Goal: Task Accomplishment & Management: Manage account settings

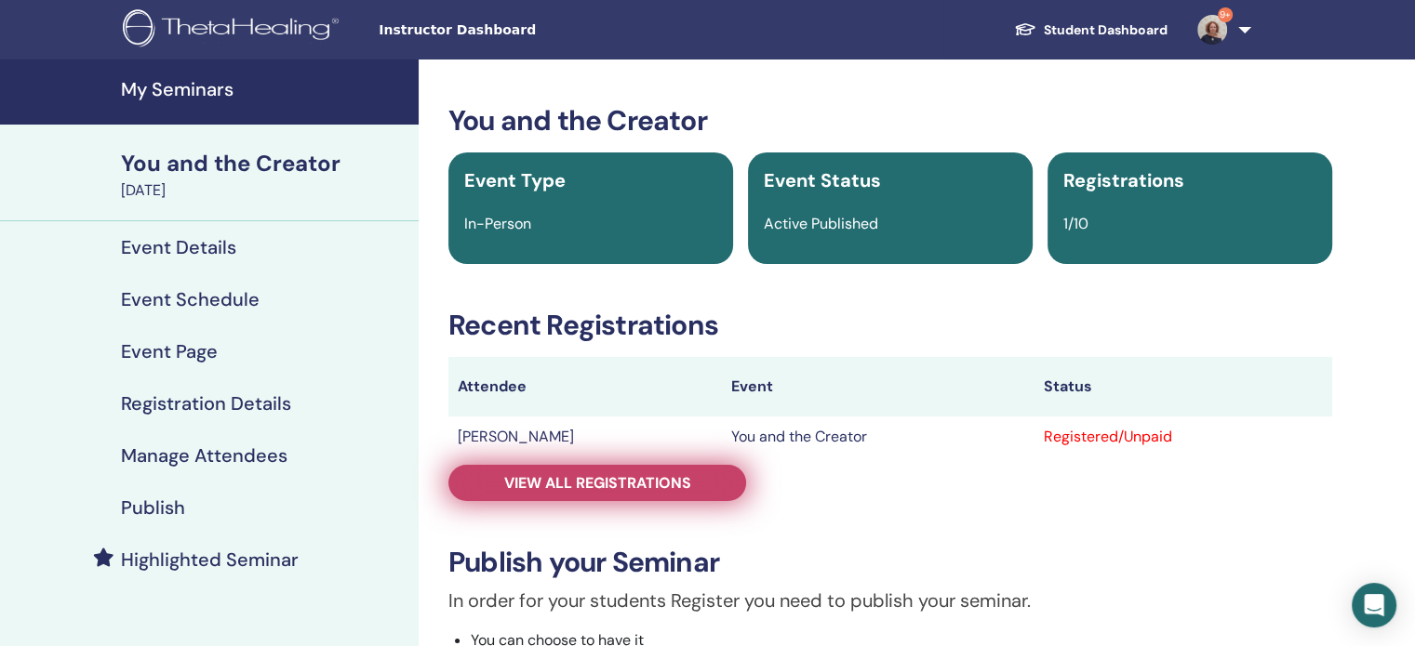
click at [592, 496] on link "View all registrations" at bounding box center [597, 483] width 298 height 36
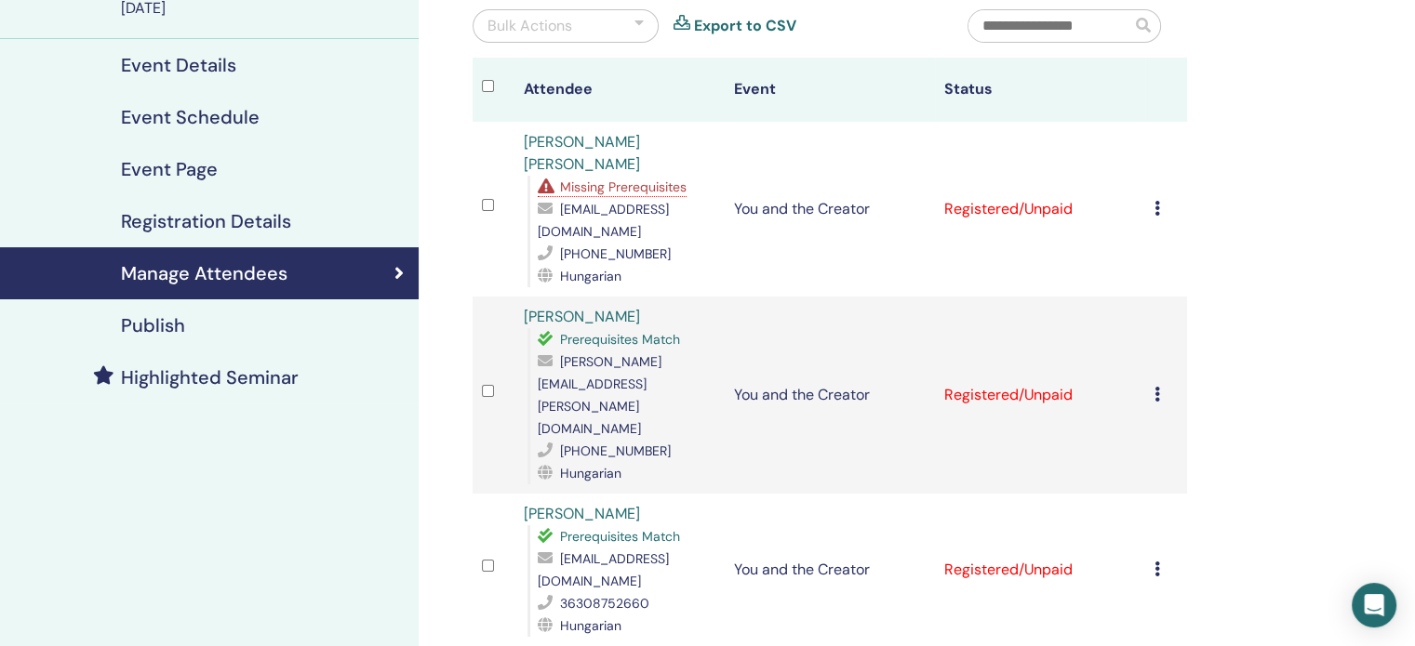
scroll to position [186, 0]
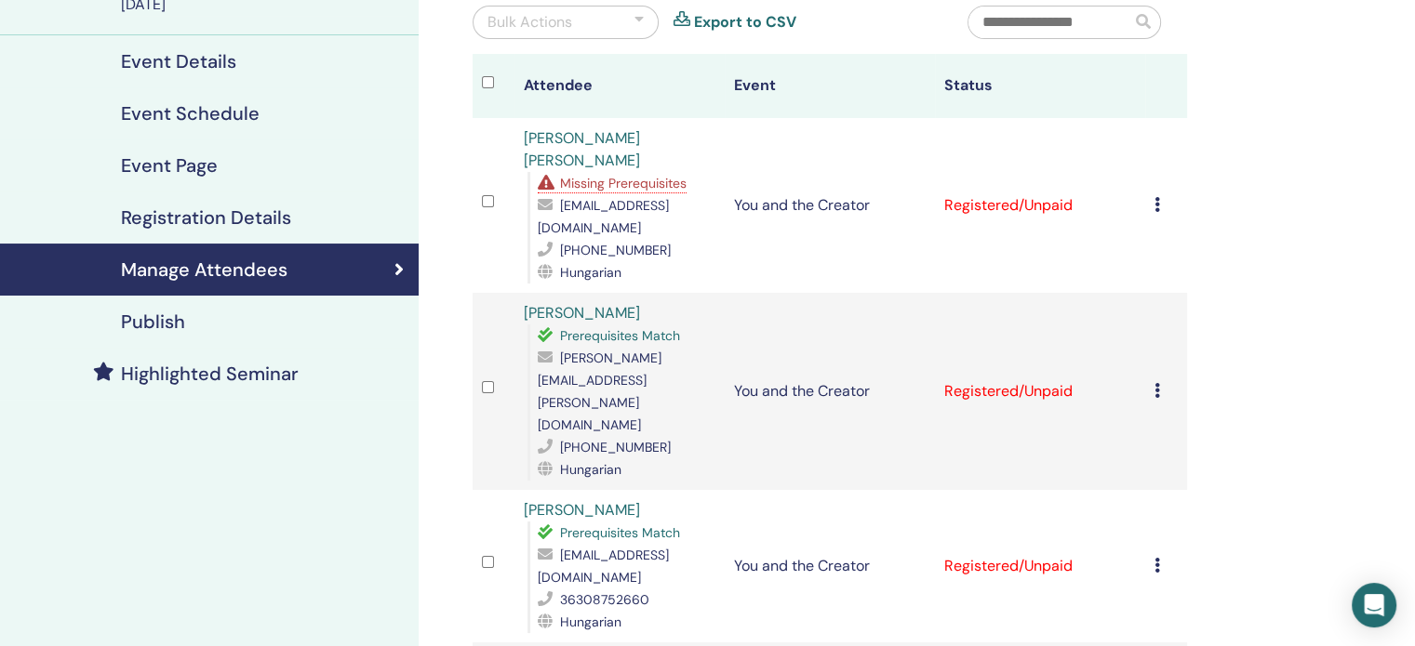
click at [1157, 197] on icon at bounding box center [1157, 204] width 6 height 15
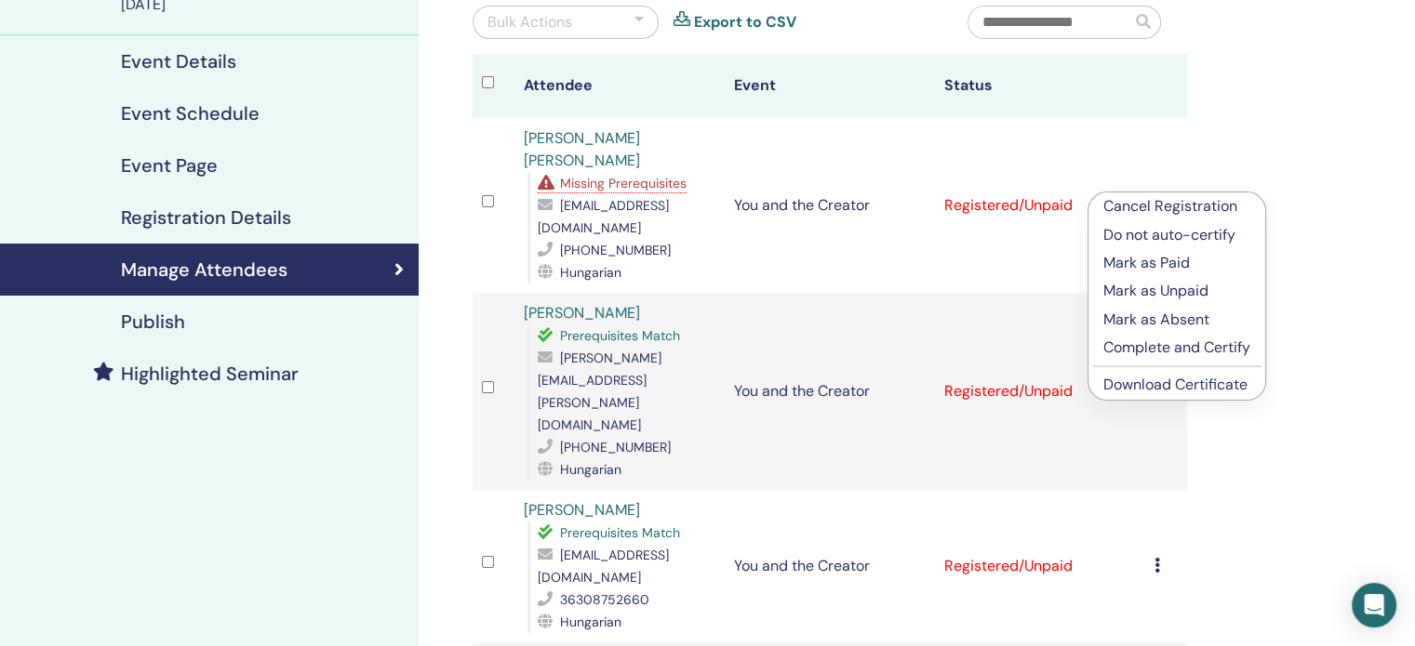
click at [1176, 347] on p "Complete and Certify" at bounding box center [1176, 348] width 147 height 22
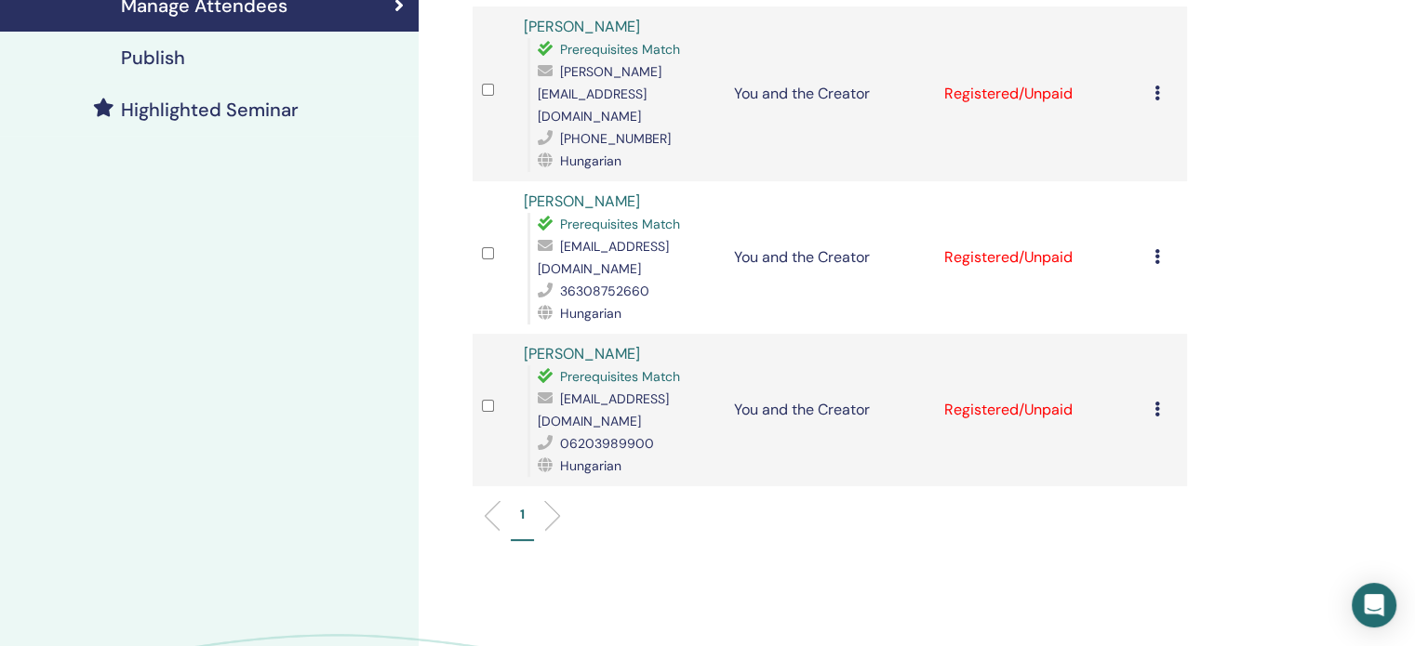
scroll to position [465, 0]
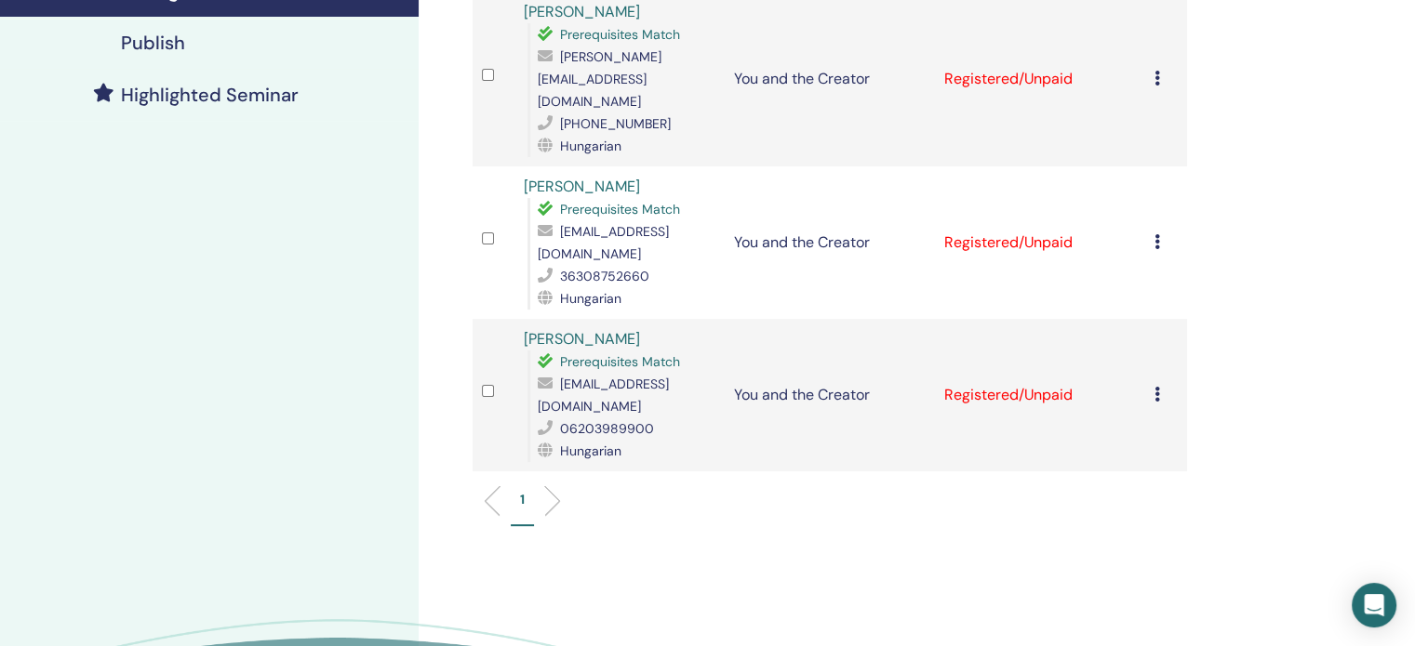
click at [1154, 71] on icon at bounding box center [1157, 78] width 6 height 15
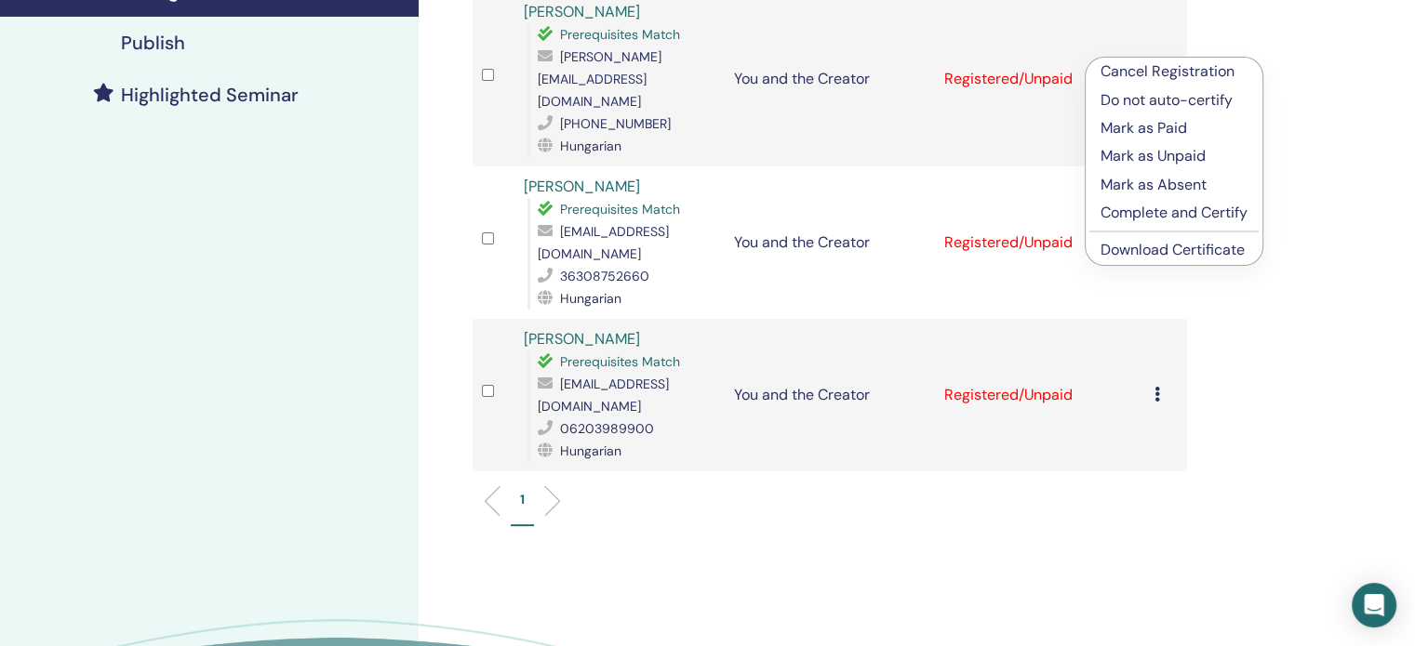
click at [1153, 209] on p "Complete and Certify" at bounding box center [1173, 213] width 147 height 22
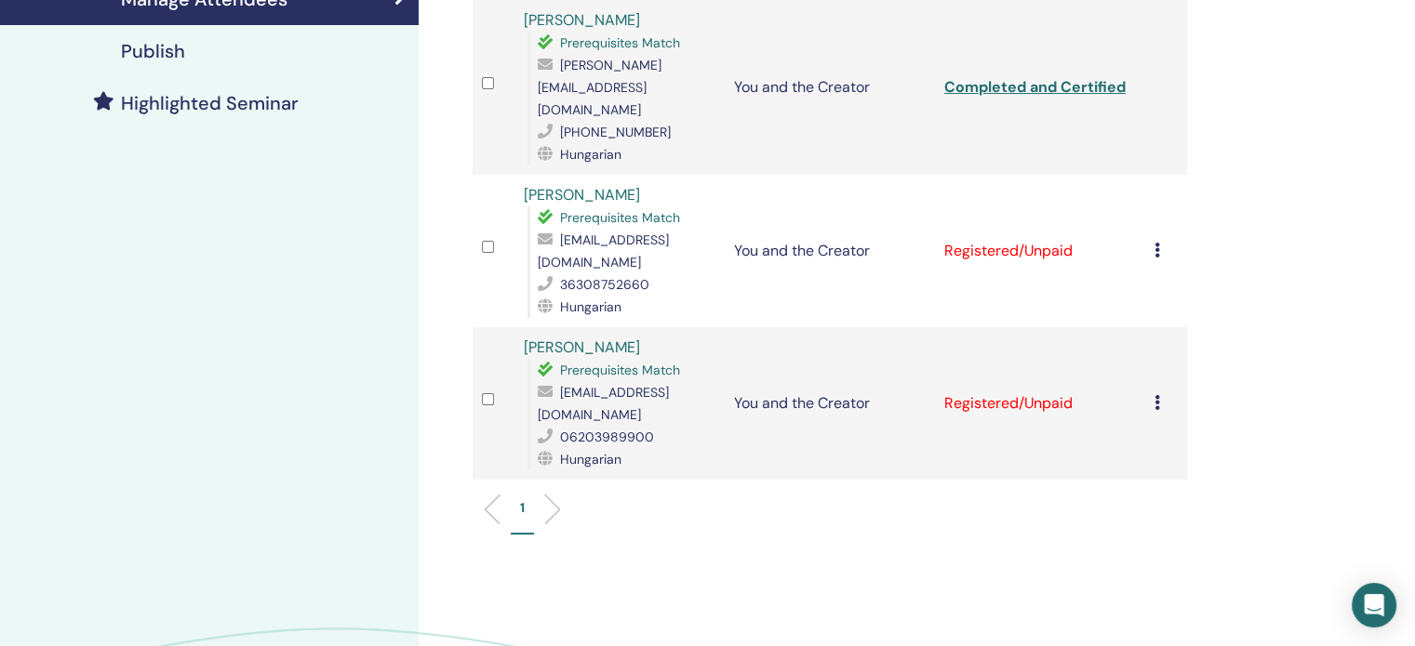
scroll to position [465, 0]
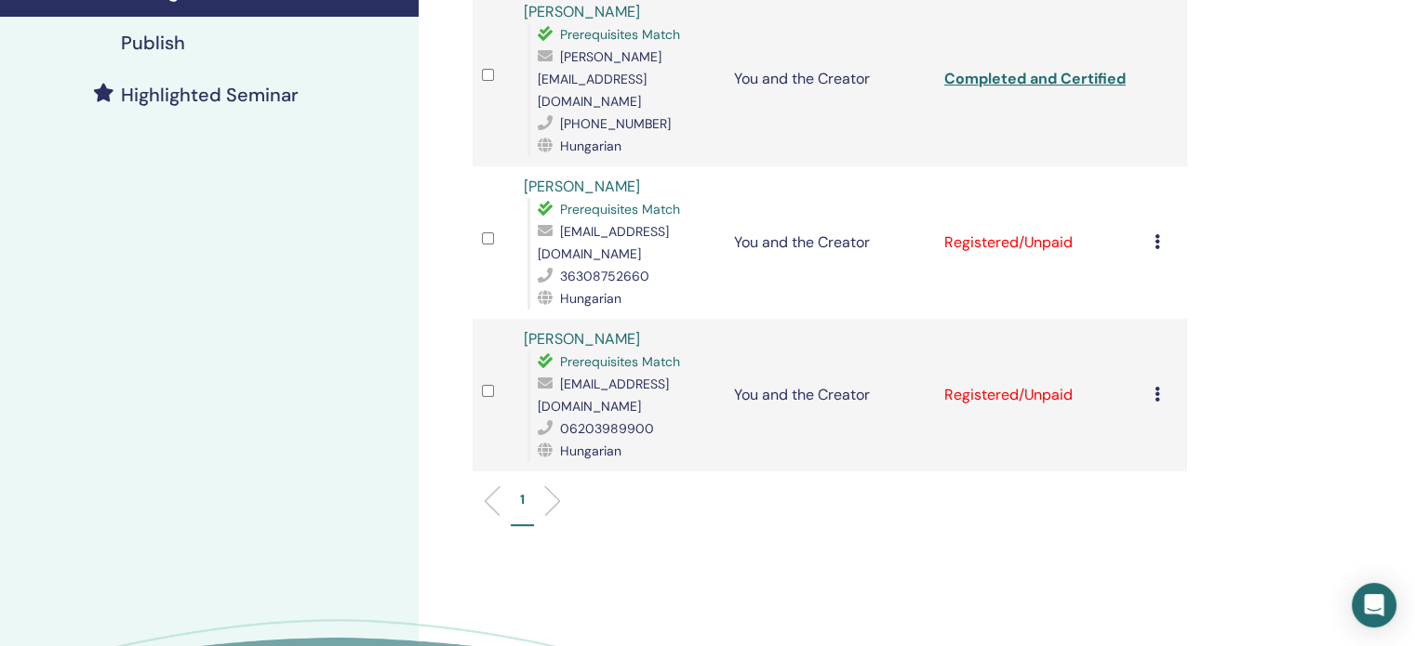
click at [1162, 232] on div "Cancel Registration Do not auto-certify Mark as Paid Mark as Unpaid Mark as Abs…" at bounding box center [1165, 243] width 23 height 22
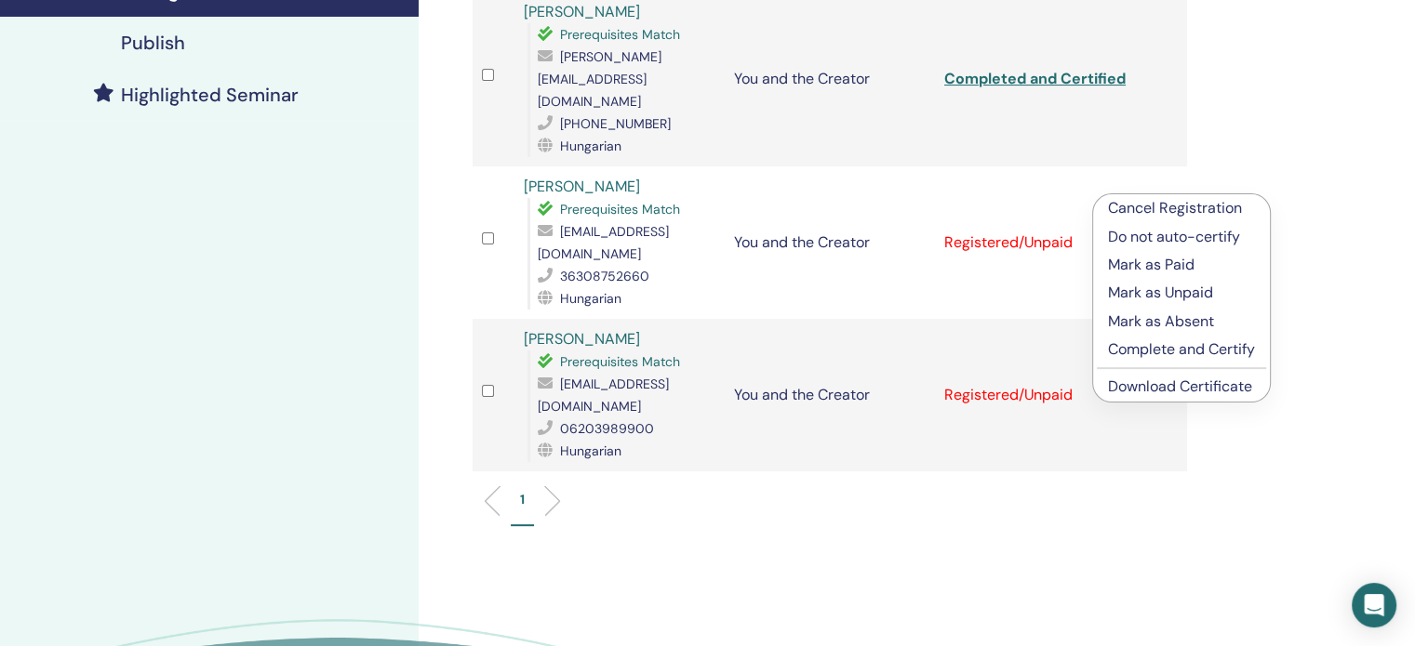
click at [1182, 345] on p "Complete and Certify" at bounding box center [1181, 350] width 147 height 22
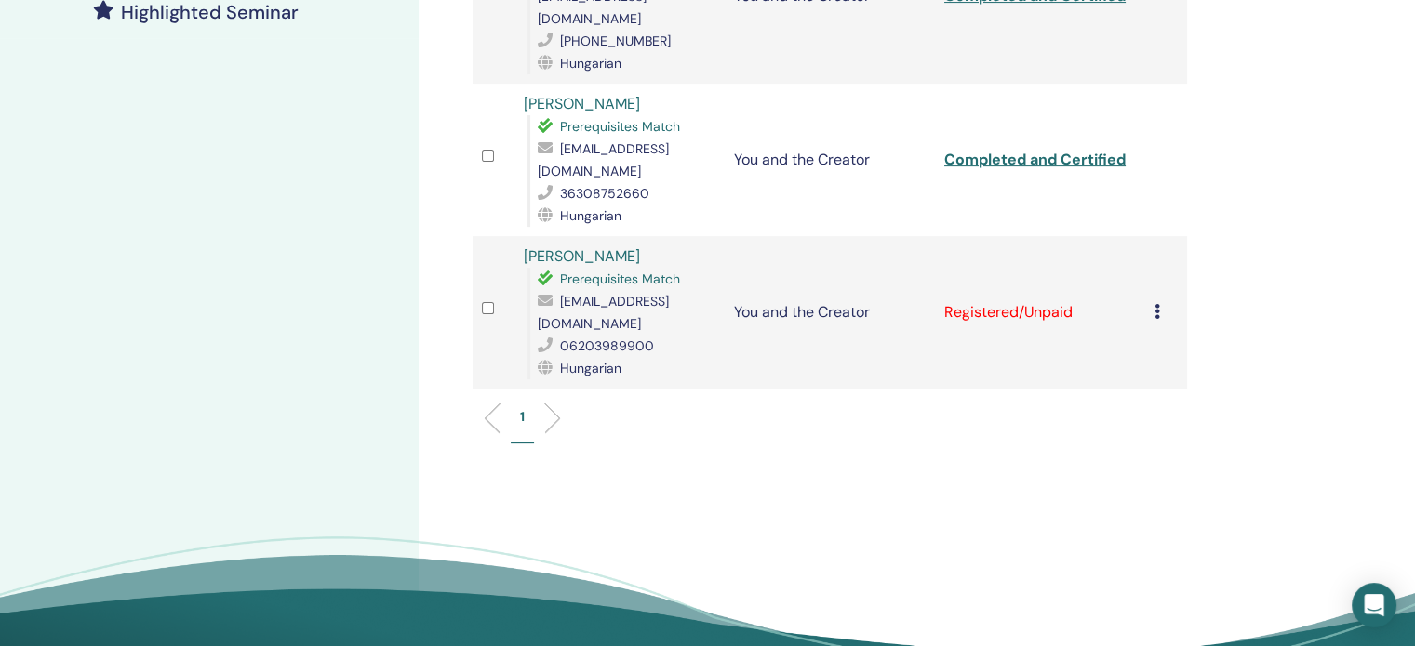
scroll to position [558, 0]
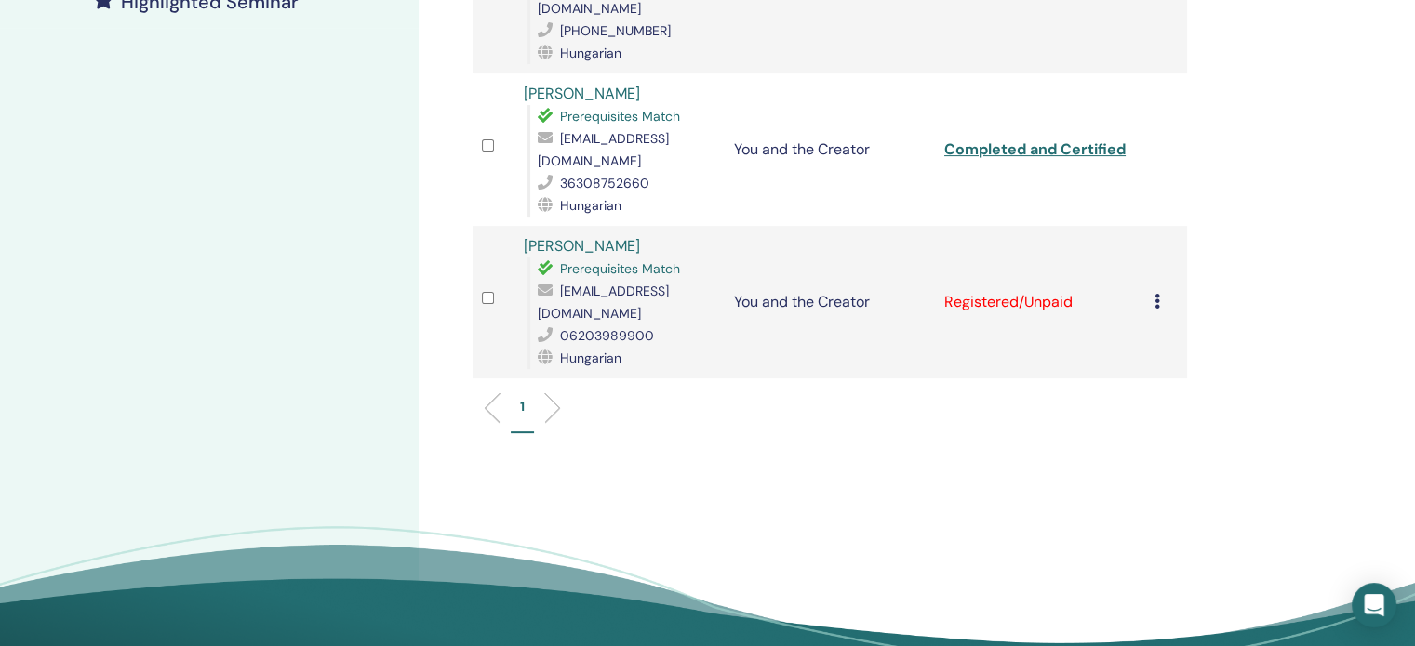
click at [1157, 294] on icon at bounding box center [1157, 301] width 6 height 15
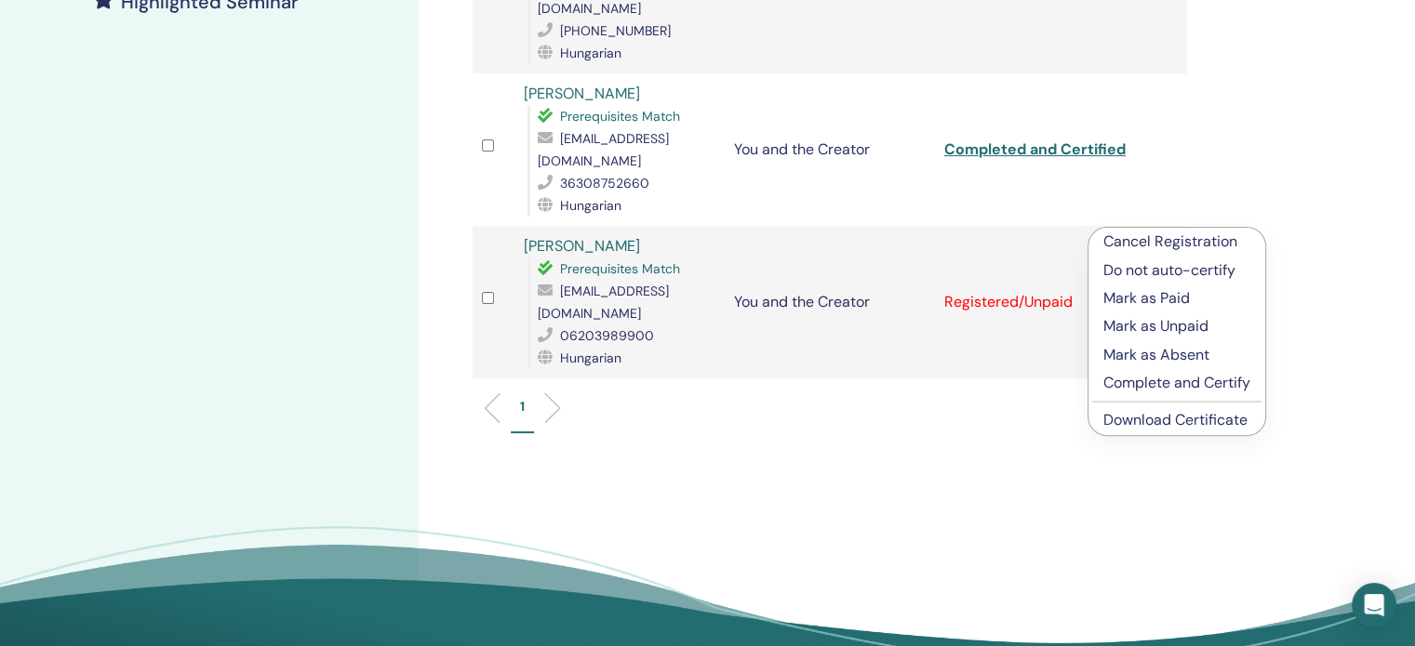
click at [1177, 386] on p "Complete and Certify" at bounding box center [1176, 383] width 147 height 22
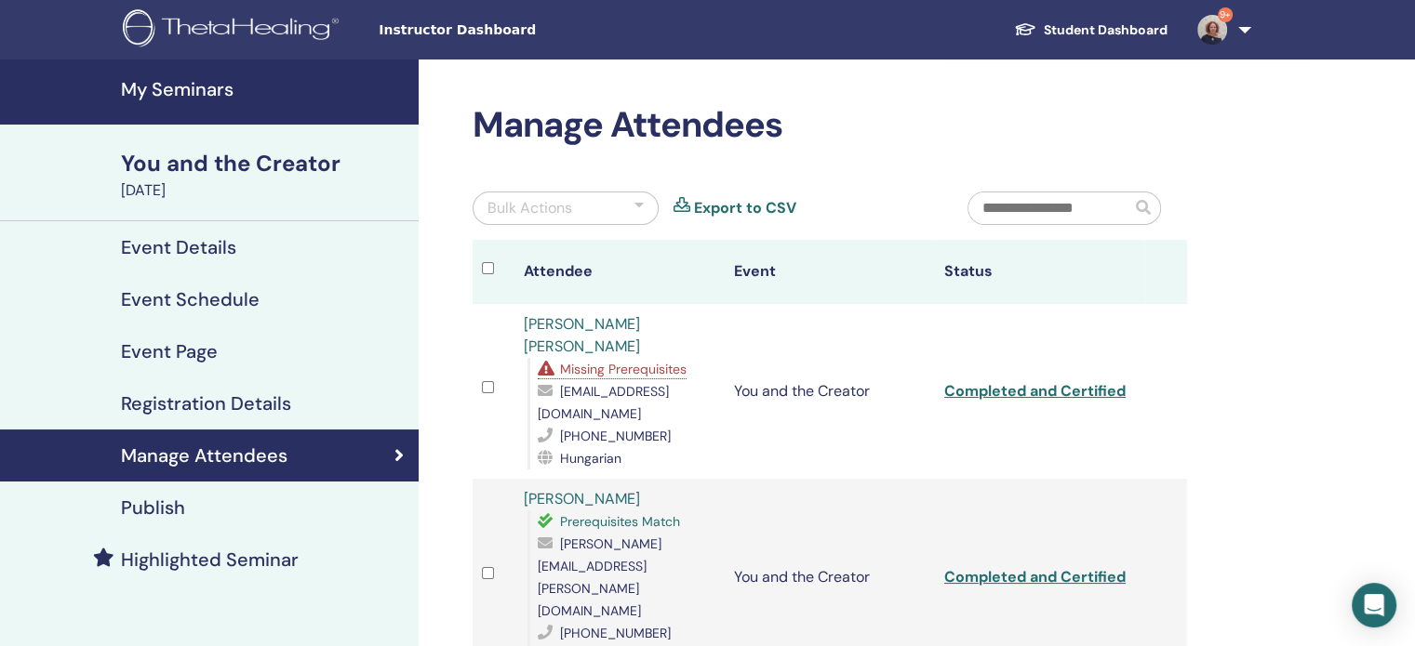
click at [632, 361] on span "Missing Prerequisites" at bounding box center [623, 369] width 127 height 17
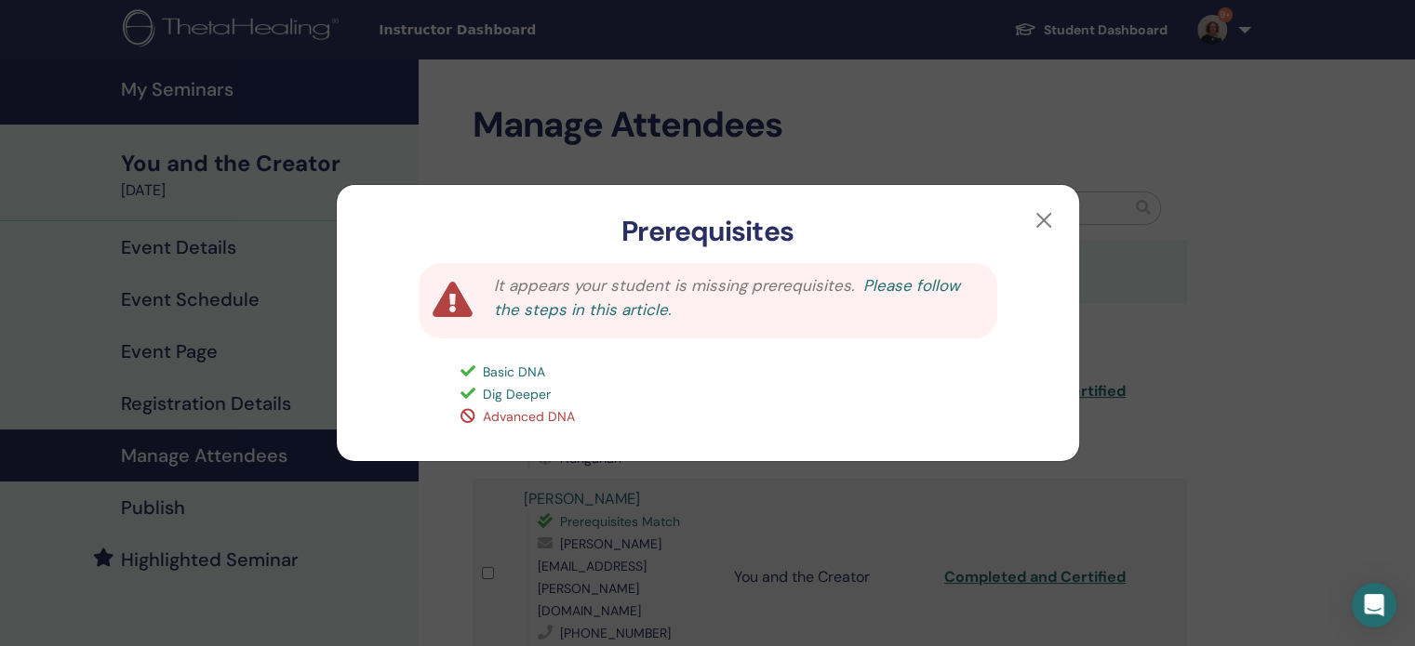
click at [617, 312] on link "Please follow the steps in this article." at bounding box center [727, 297] width 466 height 45
click at [1046, 220] on button "button" at bounding box center [1044, 221] width 30 height 30
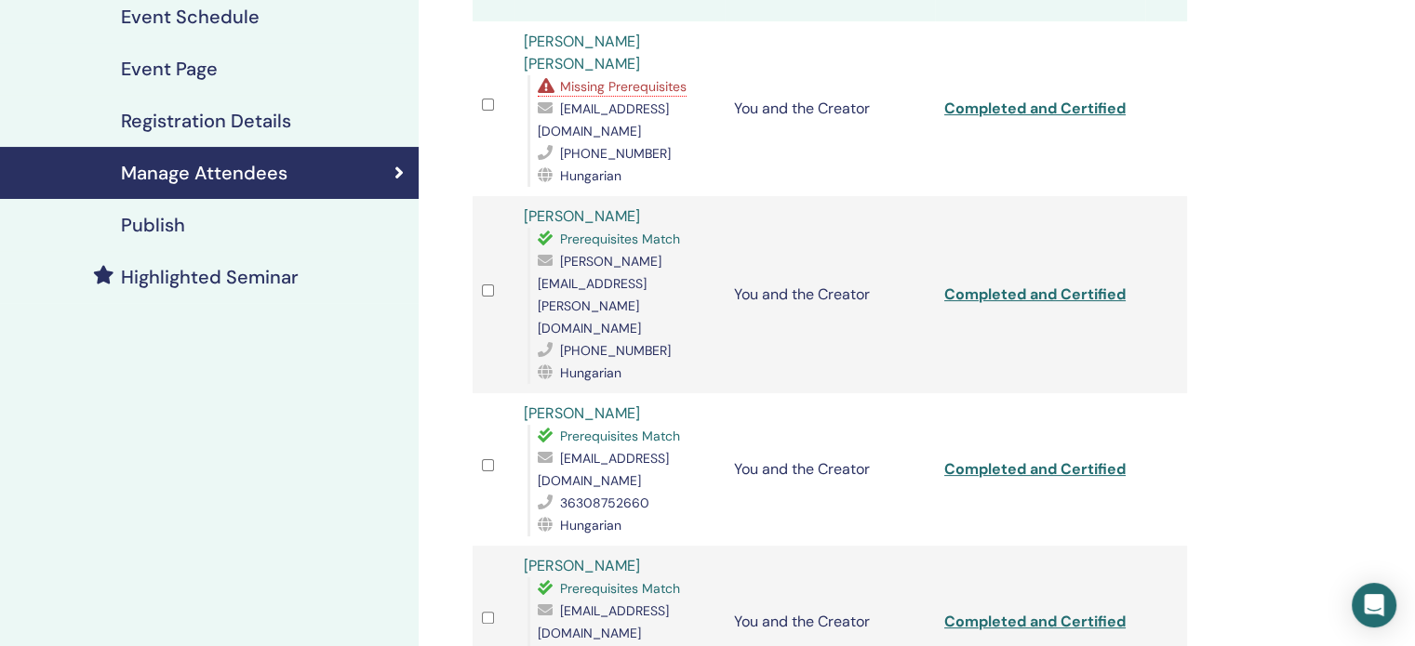
scroll to position [186, 0]
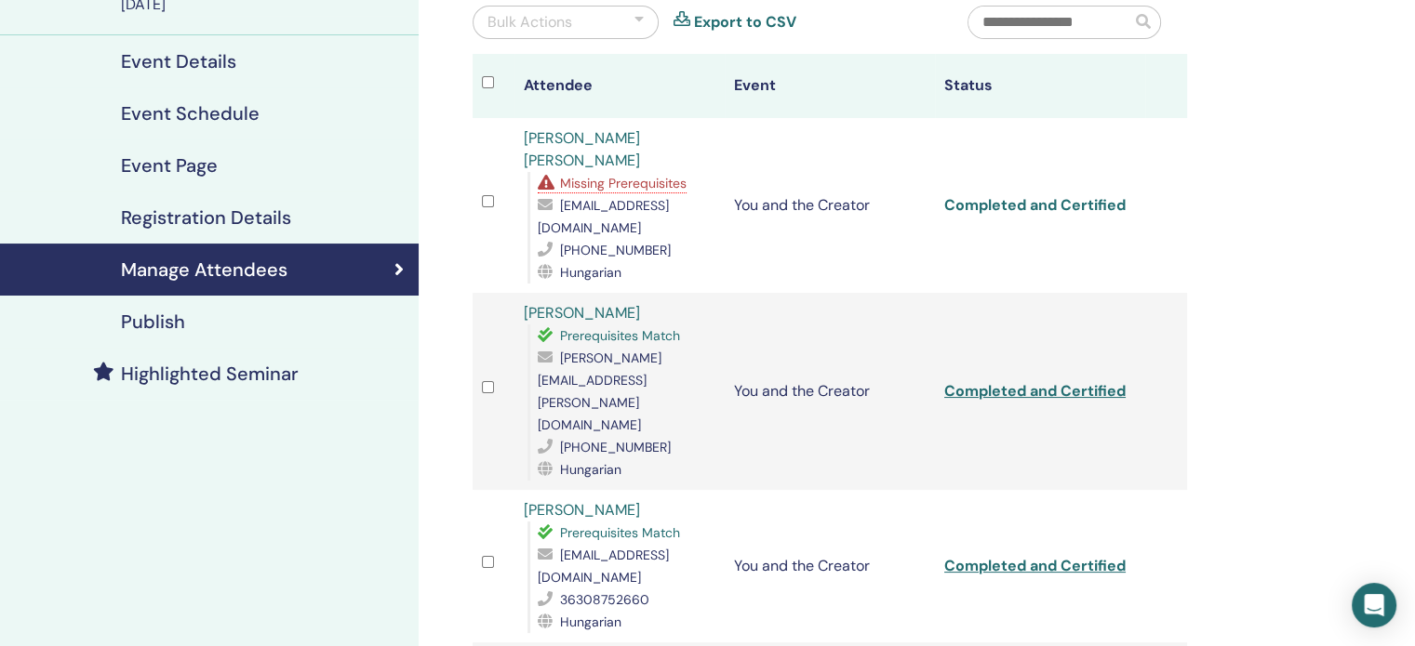
click at [1073, 195] on link "Completed and Certified" at bounding box center [1034, 205] width 181 height 20
click at [1078, 381] on link "Completed and Certified" at bounding box center [1034, 391] width 181 height 20
click at [1077, 556] on link "Completed and Certified" at bounding box center [1034, 566] width 181 height 20
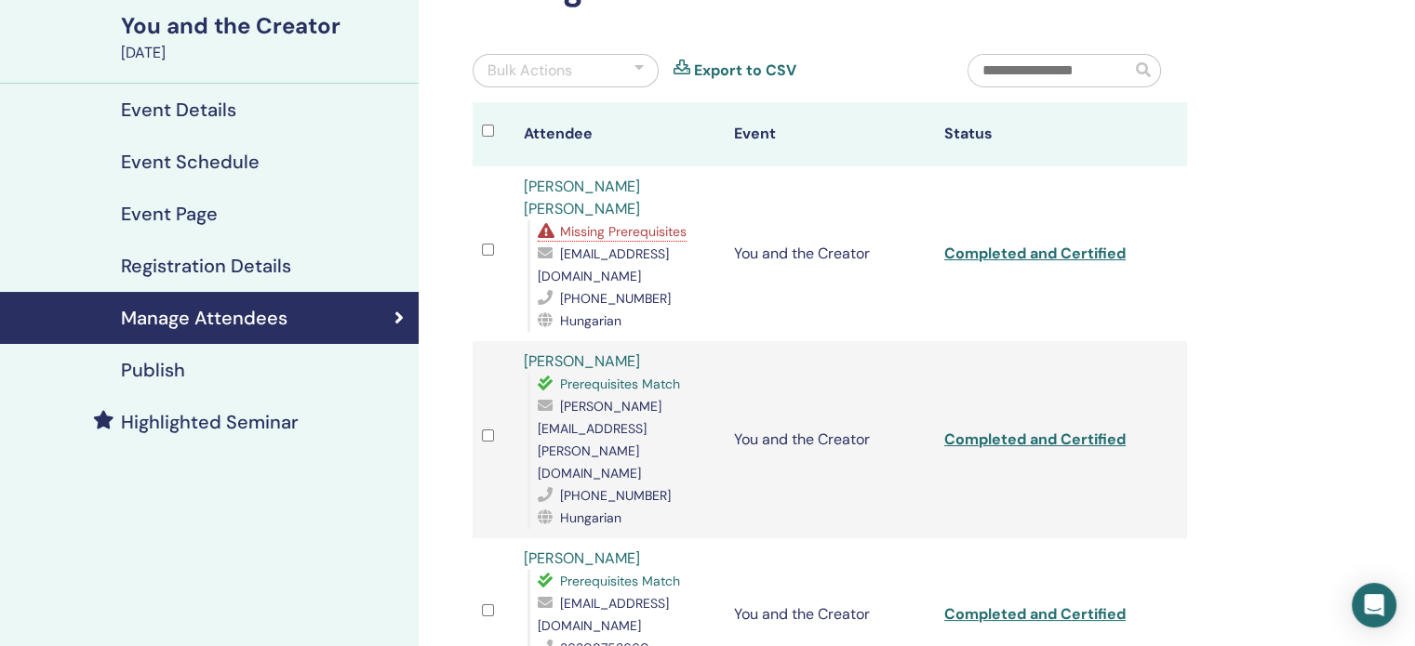
scroll to position [0, 0]
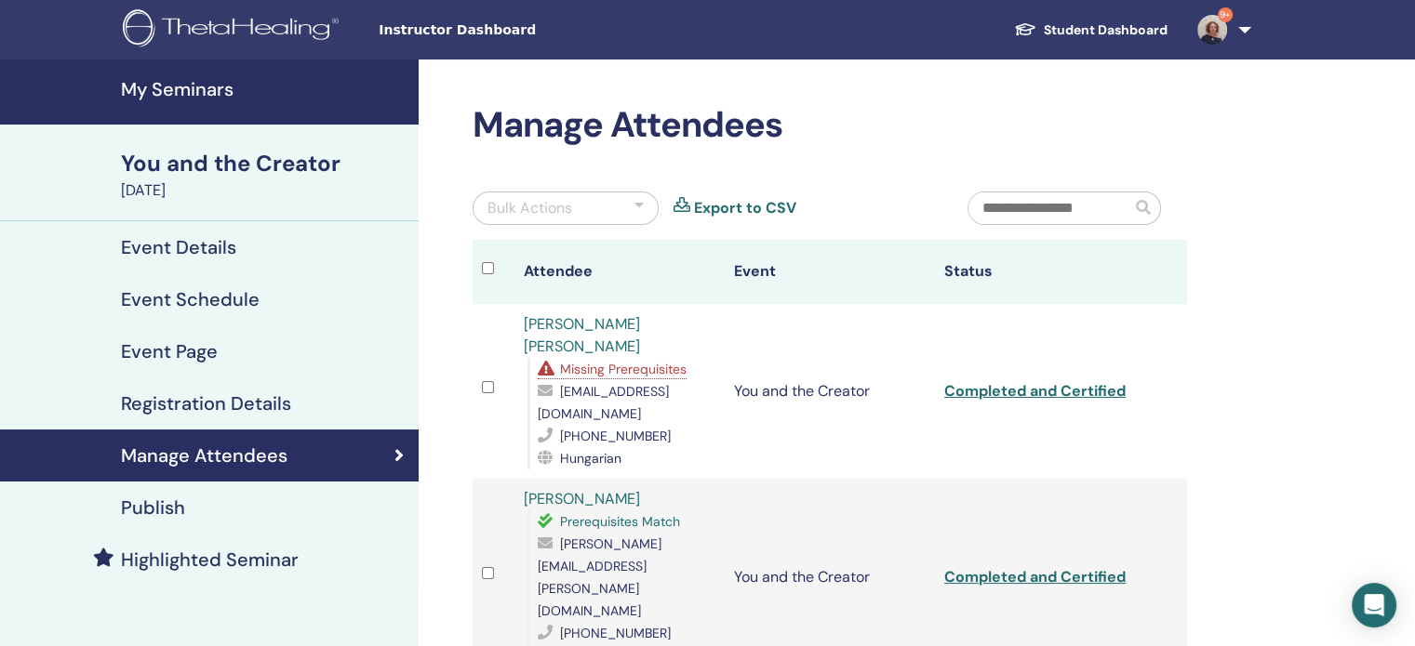
click at [160, 95] on h4 "My Seminars" at bounding box center [264, 89] width 287 height 22
